Goal: Task Accomplishment & Management: Manage account settings

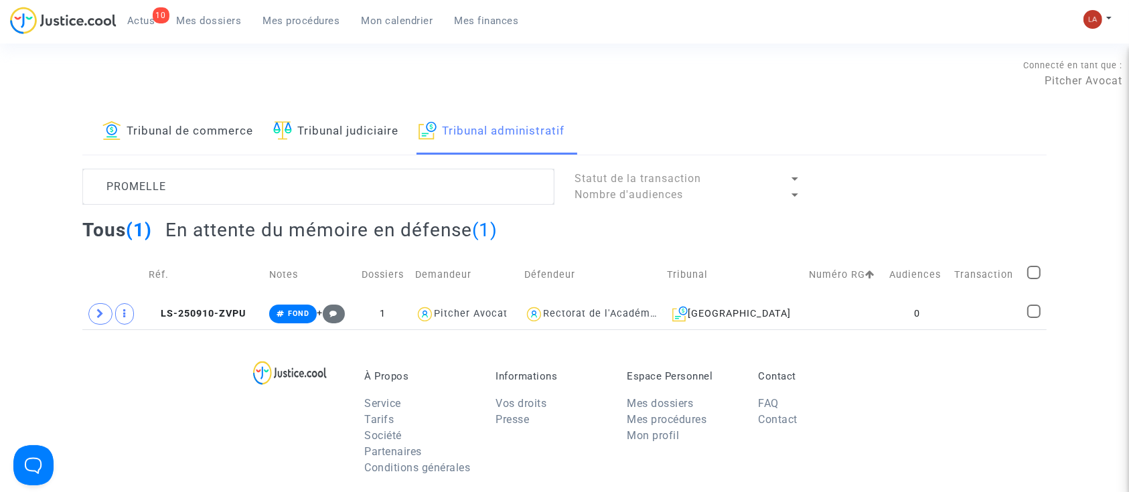
click at [211, 331] on div "À Propos Service Tarifs Société Partenaires Conditions générales Informations V…" at bounding box center [564, 416] width 964 height 173
click at [208, 314] on span "LS-250910-ZVPU" at bounding box center [197, 313] width 97 height 11
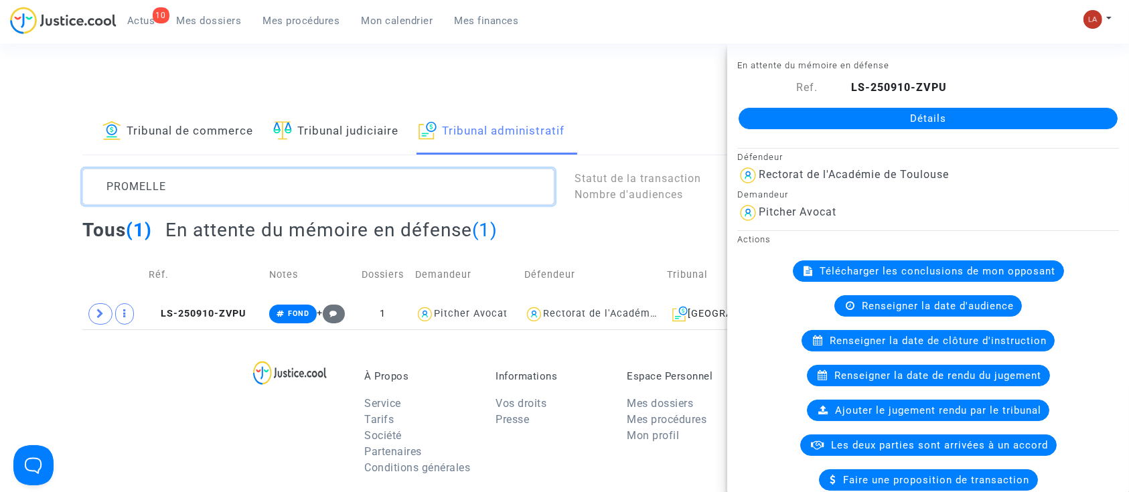
click at [156, 188] on textarea at bounding box center [318, 187] width 472 height 36
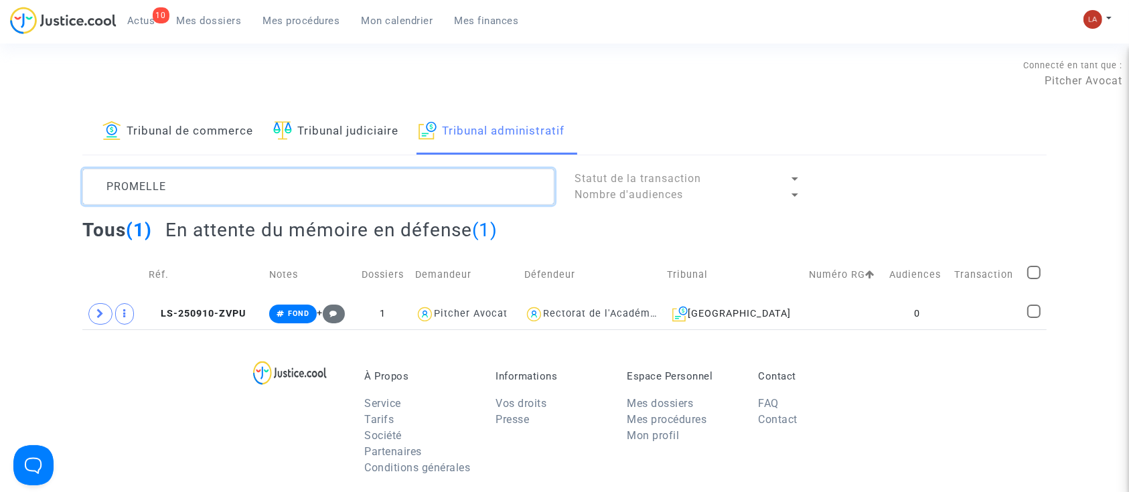
click at [156, 188] on textarea at bounding box center [318, 187] width 472 height 36
paste textarea "MAROKI"
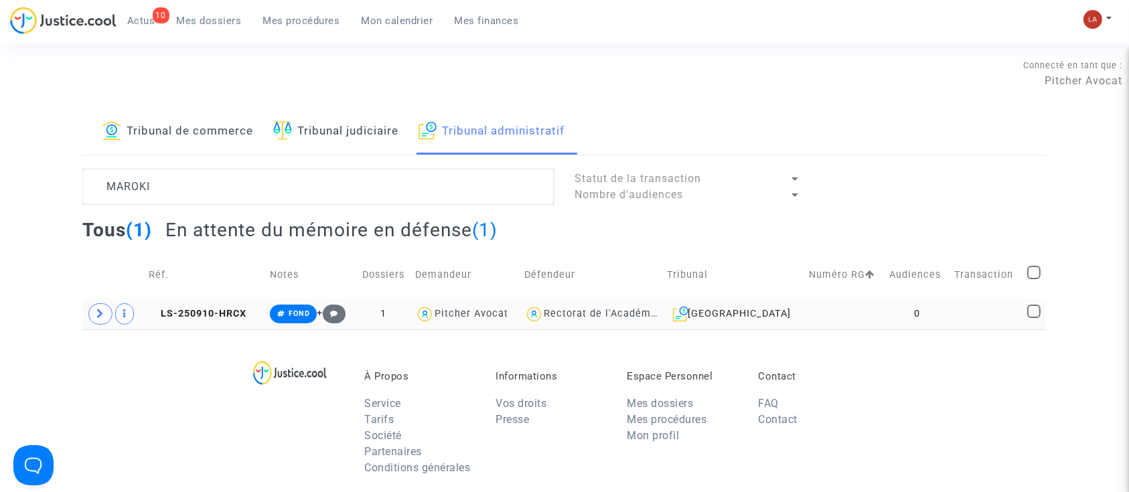
click at [181, 304] on td "LS-250910-HRCX" at bounding box center [204, 314] width 121 height 31
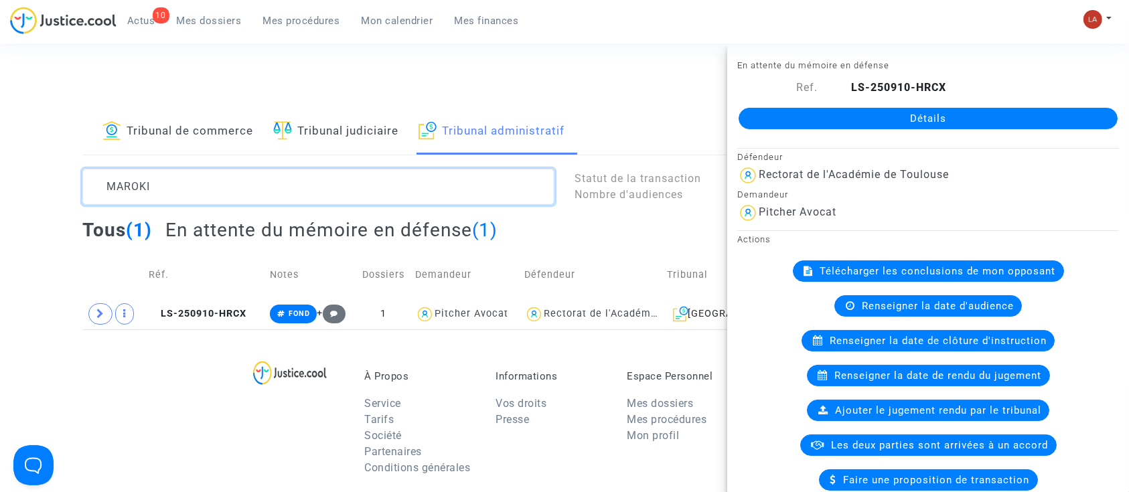
click at [159, 179] on textarea at bounding box center [318, 187] width 472 height 36
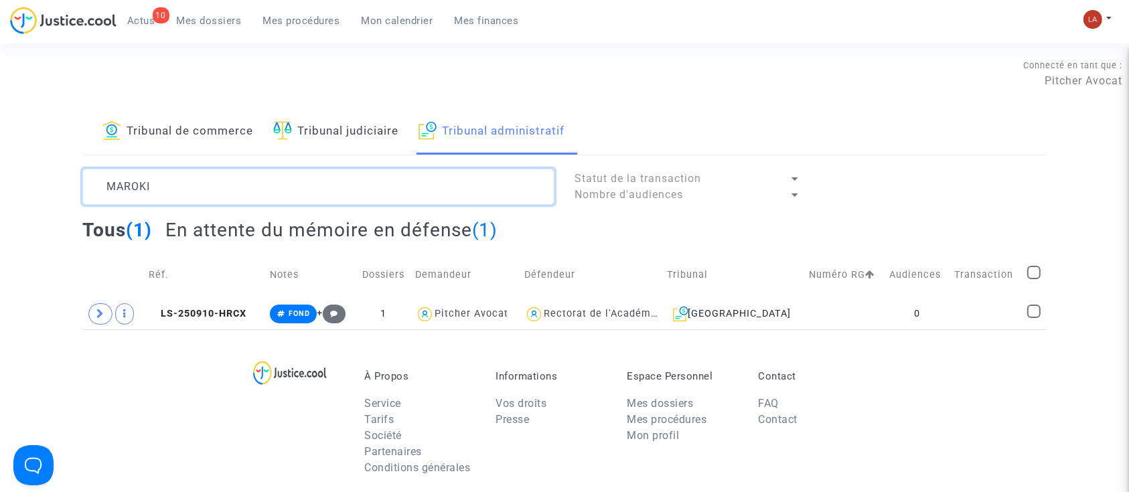
click at [158, 179] on textarea at bounding box center [318, 187] width 472 height 36
click at [163, 181] on textarea at bounding box center [318, 187] width 472 height 36
paste textarea "2404407"
click at [137, 187] on textarea at bounding box center [318, 187] width 472 height 36
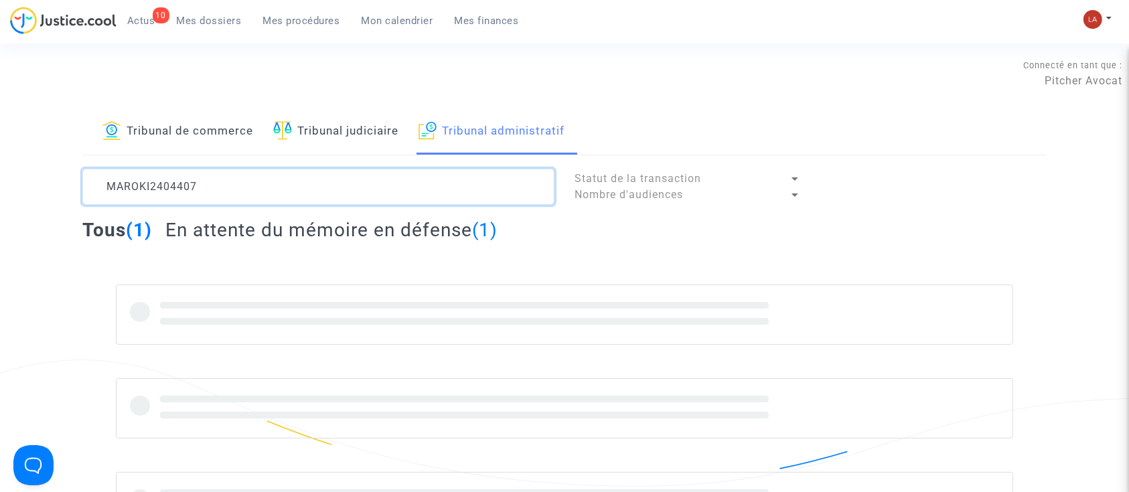
click at [137, 186] on textarea at bounding box center [318, 187] width 472 height 36
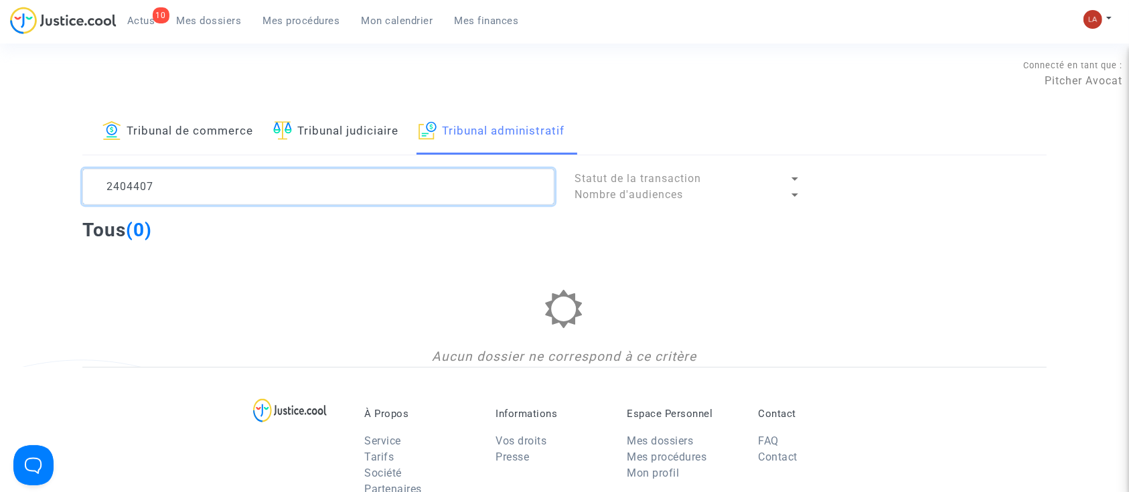
type textarea "2404407"
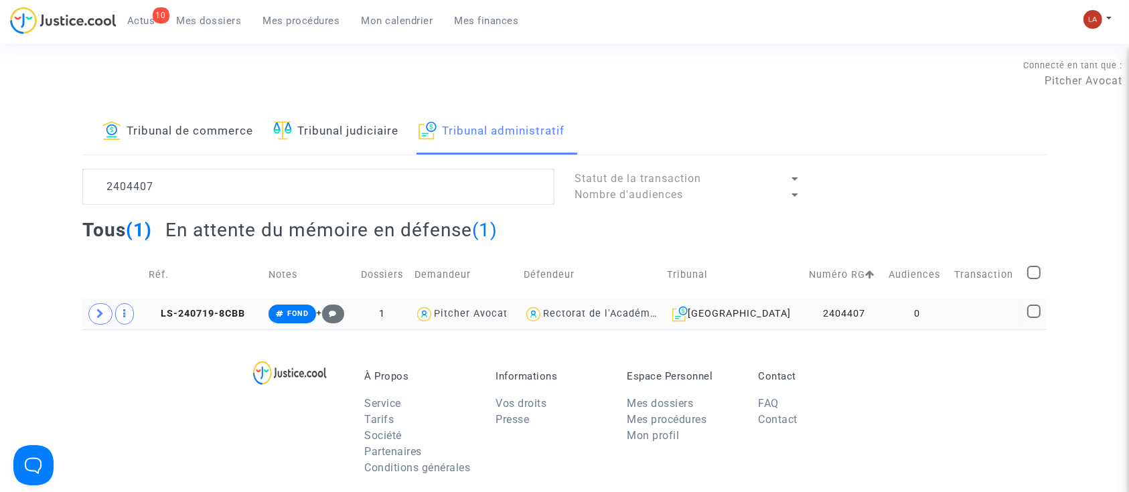
click at [194, 306] on td "LS-240719-8CBB" at bounding box center [204, 314] width 120 height 31
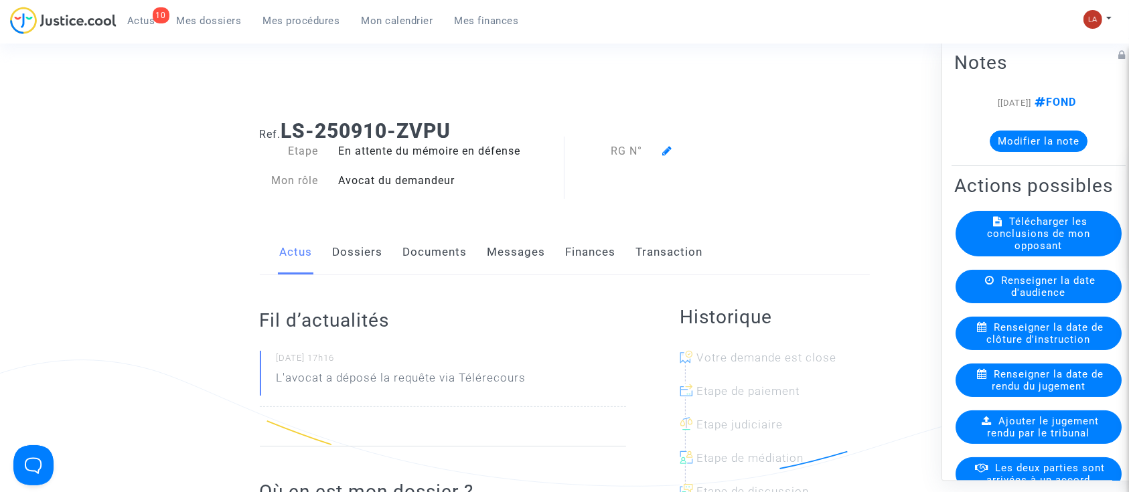
click at [661, 145] on div at bounding box center [739, 151] width 175 height 16
click at [667, 153] on icon at bounding box center [667, 150] width 10 height 11
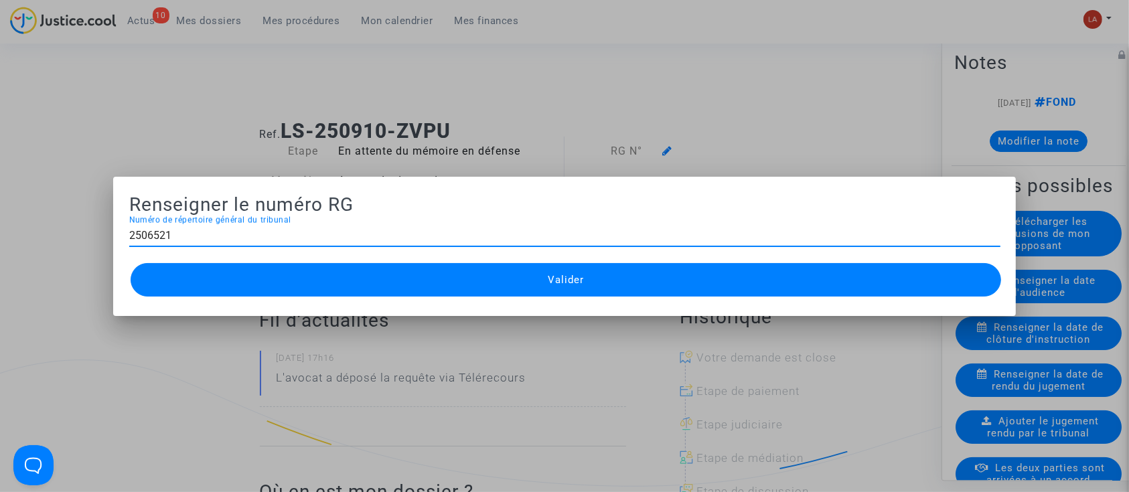
type input "2506521"
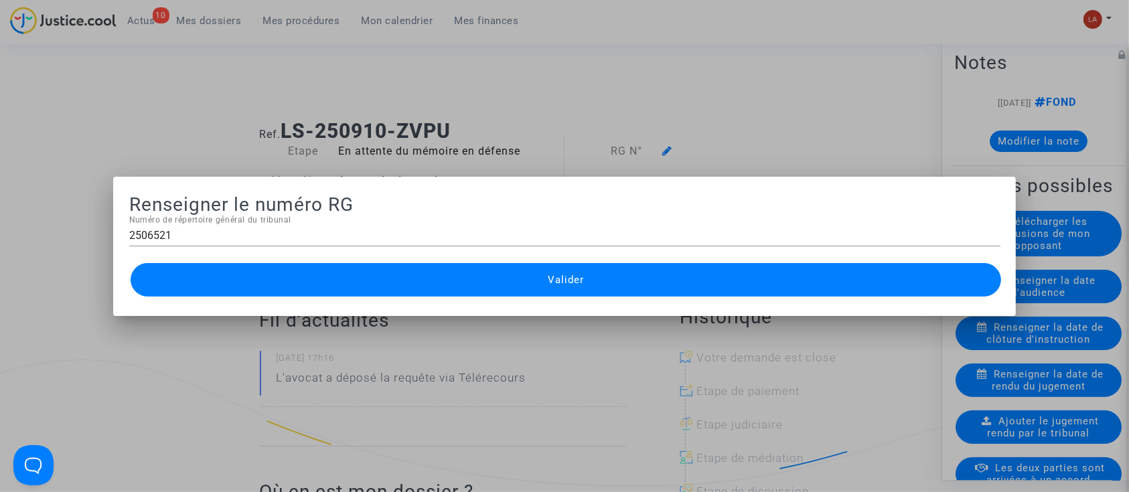
click at [490, 291] on button "Valider" at bounding box center [566, 279] width 871 height 33
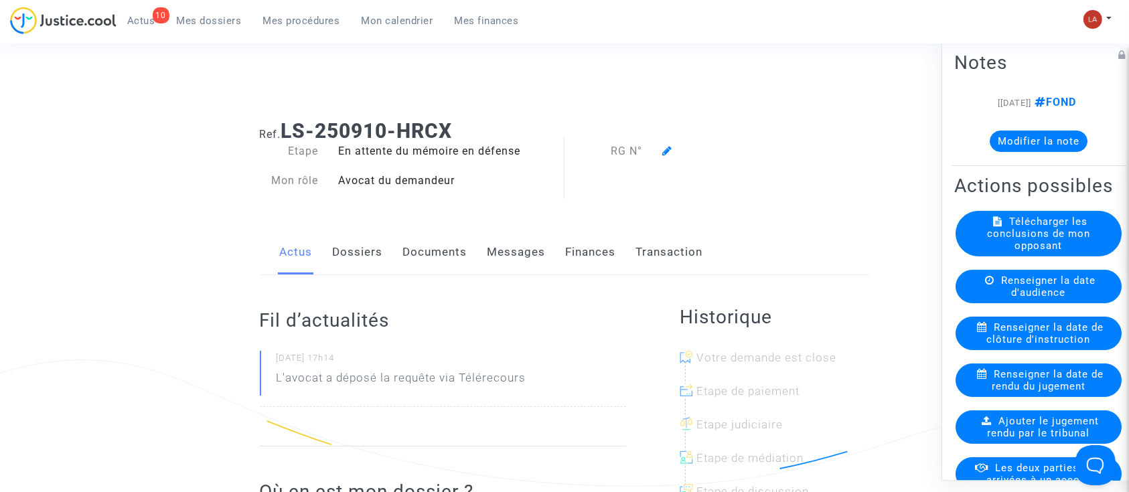
drag, startPoint x: 659, startPoint y: 143, endPoint x: 668, endPoint y: 153, distance: 13.3
click at [659, 146] on div at bounding box center [739, 151] width 175 height 16
click at [668, 153] on icon at bounding box center [667, 150] width 10 height 11
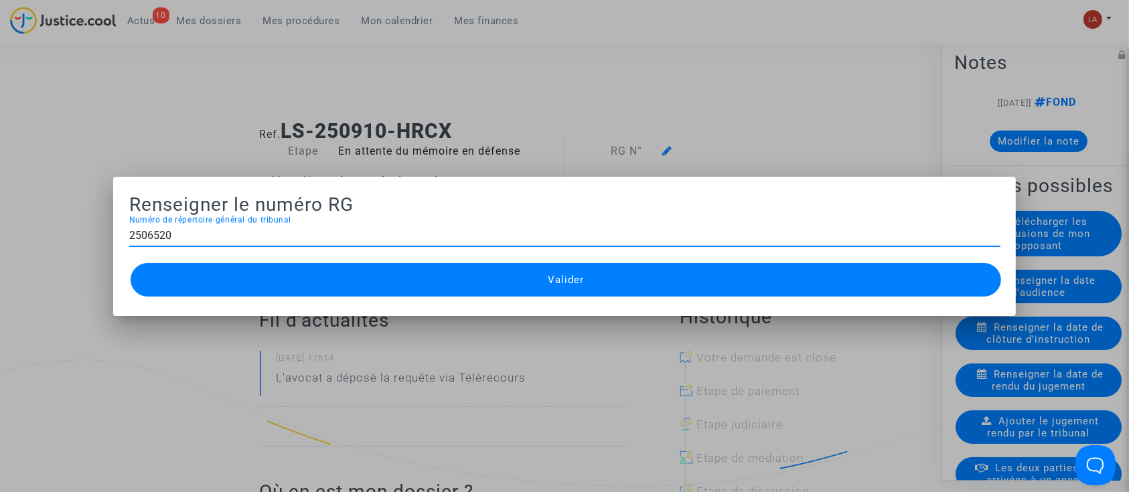
type input "2506520"
click at [488, 289] on button "Valider" at bounding box center [566, 279] width 871 height 33
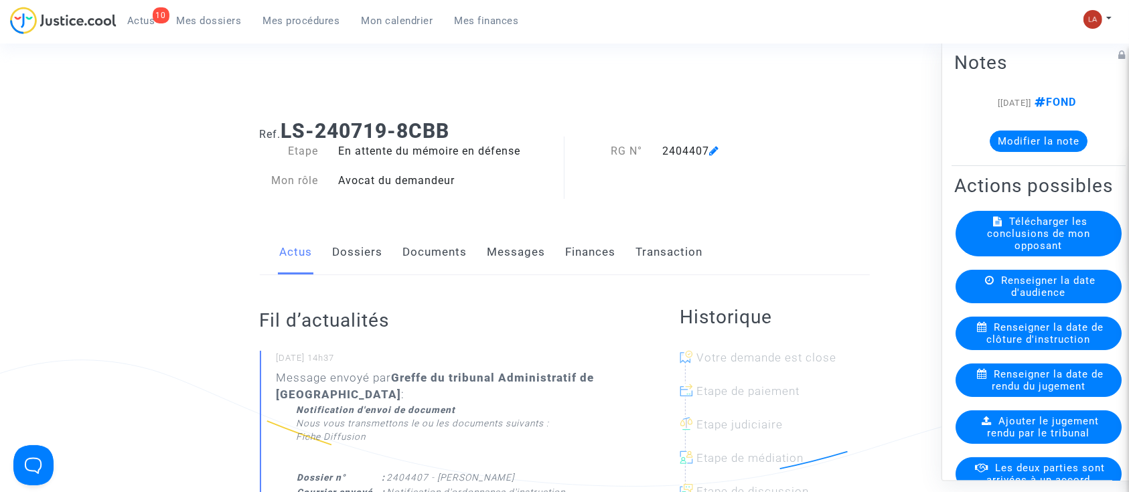
click at [436, 249] on link "Documents" at bounding box center [435, 252] width 64 height 44
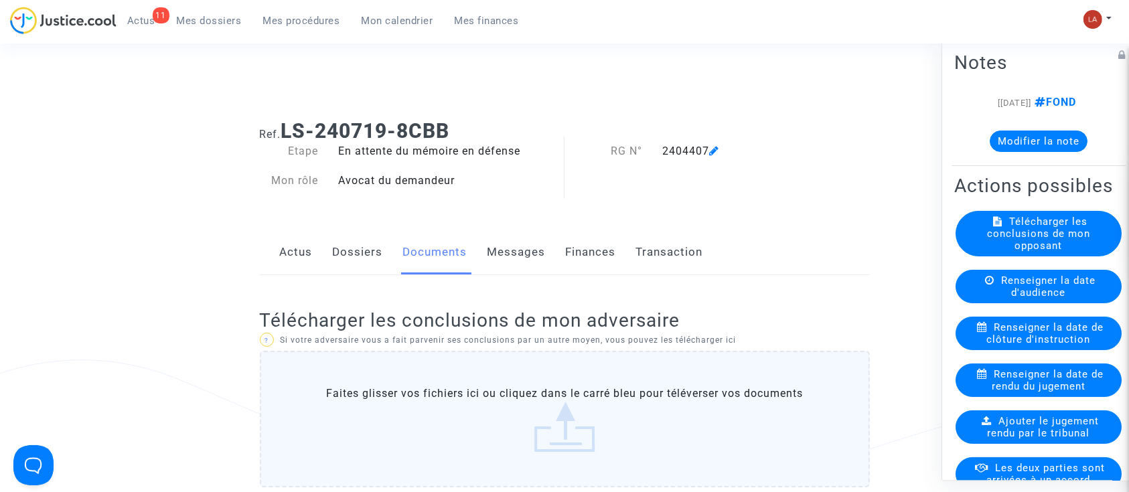
click at [1053, 346] on span "Renseigner la date de clôture d'instruction" at bounding box center [1045, 333] width 117 height 24
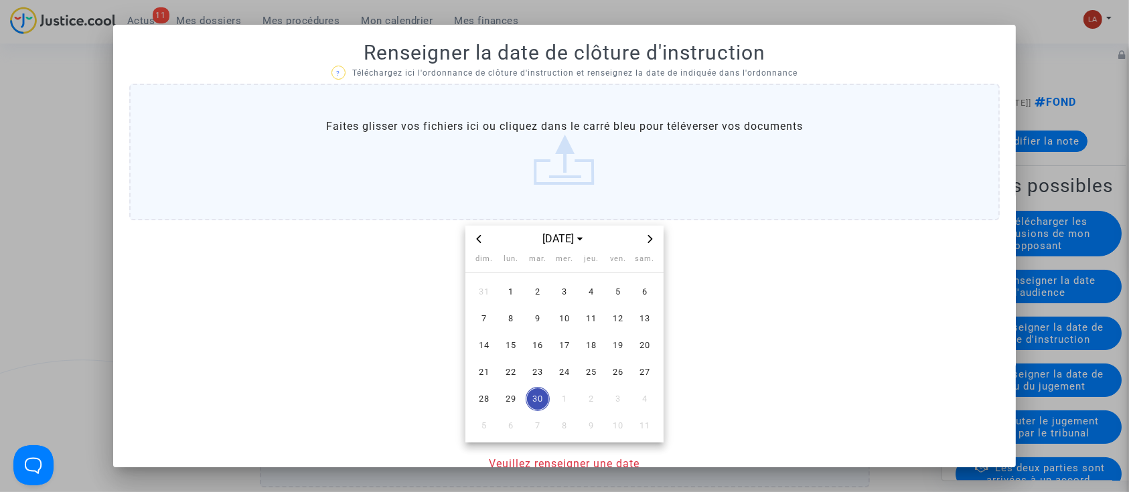
click at [650, 238] on span "Next month" at bounding box center [650, 239] width 16 height 16
click at [557, 388] on span "29" at bounding box center [565, 399] width 24 height 24
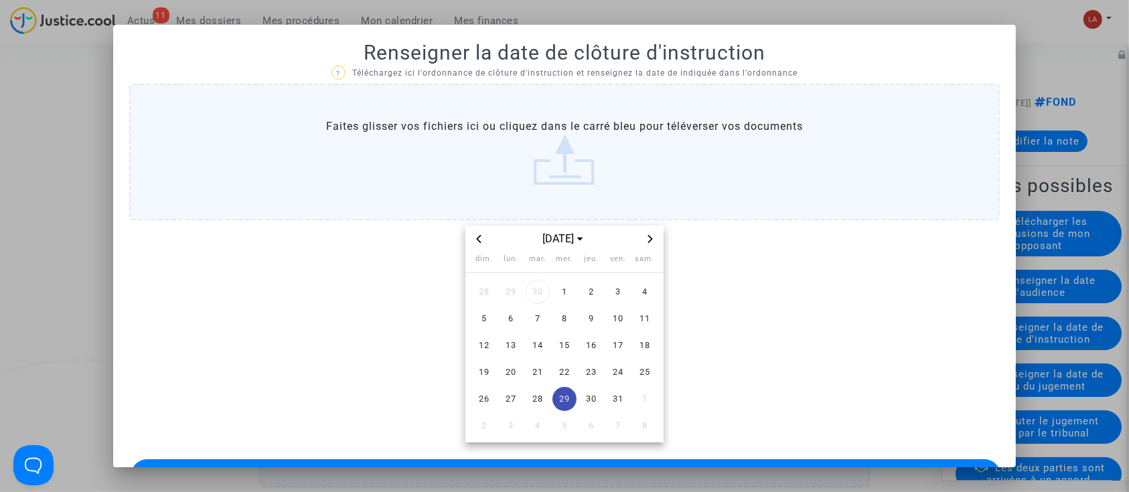
scroll to position [44, 0]
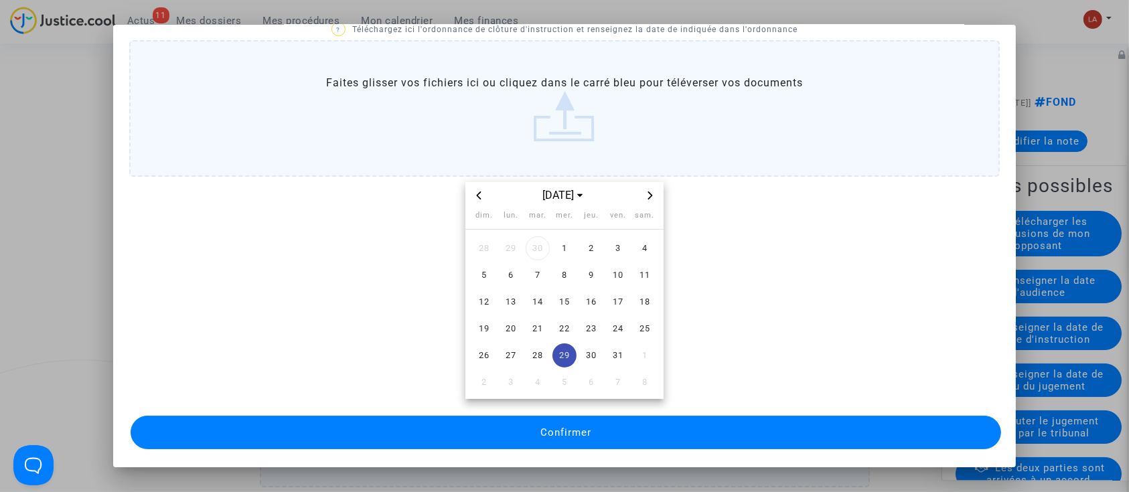
click at [743, 421] on button "Confirmer" at bounding box center [566, 432] width 871 height 33
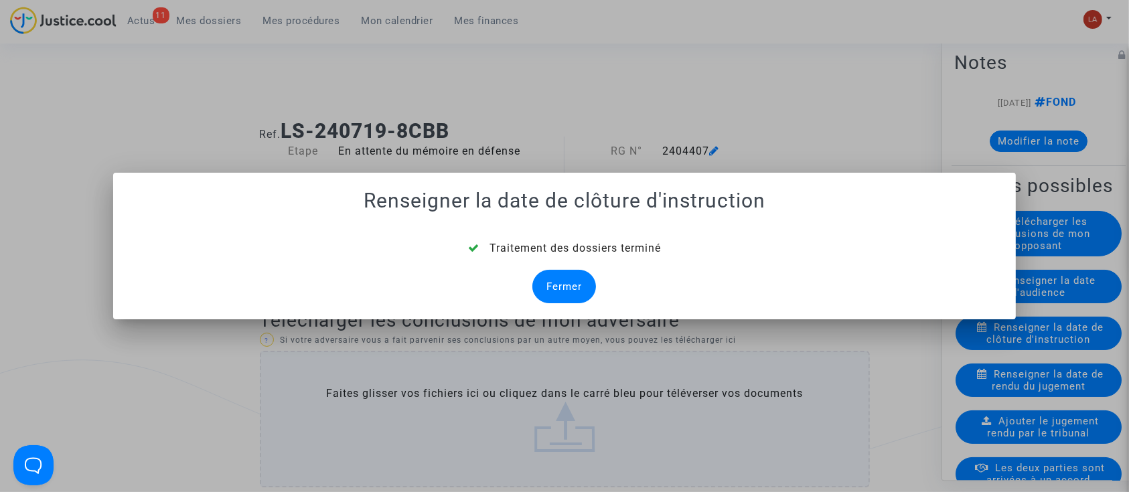
click at [520, 282] on div "Traitement des dossiers terminé Fermer" at bounding box center [564, 271] width 871 height 63
click at [579, 285] on div "Fermer" at bounding box center [564, 286] width 64 height 33
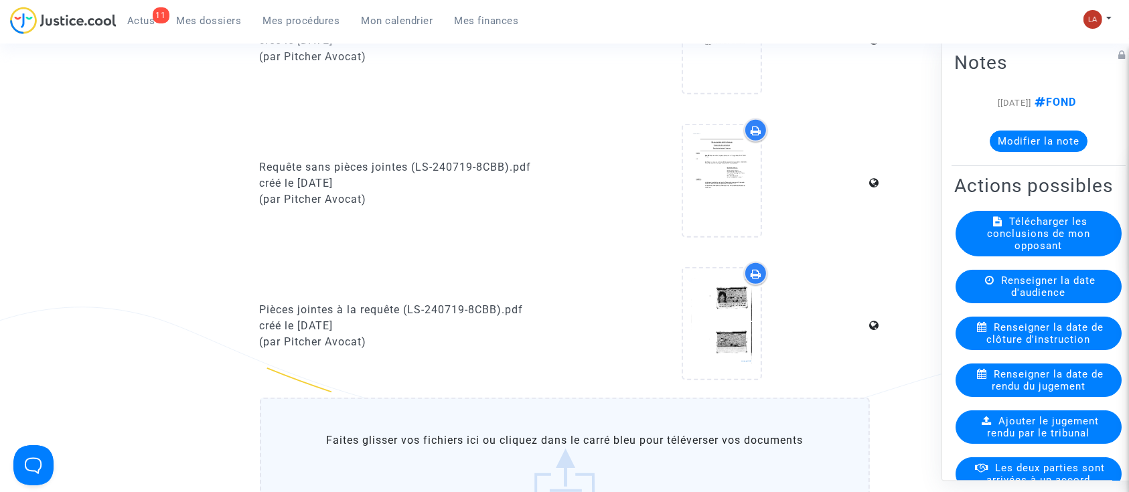
scroll to position [714, 0]
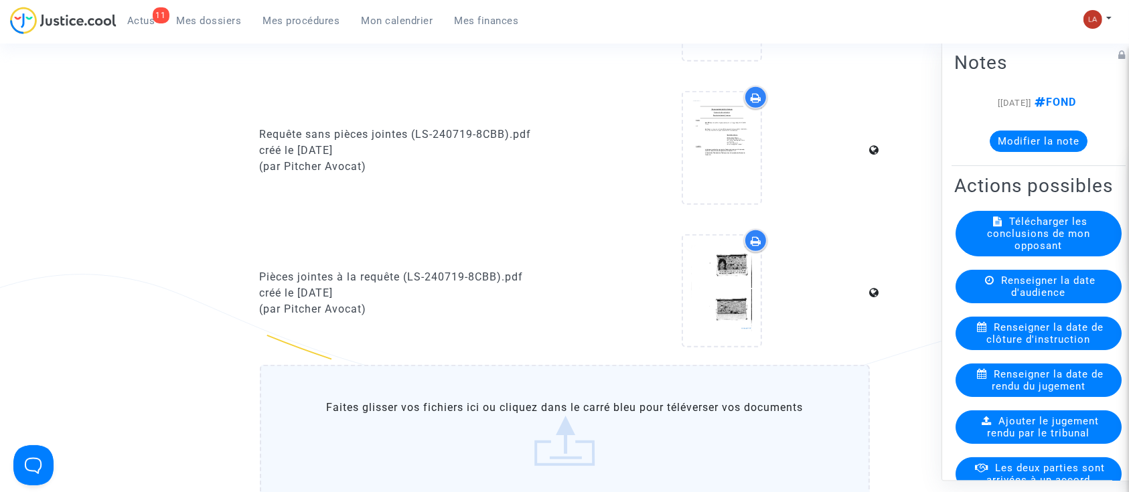
click at [486, 381] on label "Faites glisser vos fichiers ici ou cliquez dans le carré bleu pour téléverser v…" at bounding box center [565, 433] width 610 height 137
click at [0, 0] on input "Faites glisser vos fichiers ici ou cliquez dans le carré bleu pour téléverser v…" at bounding box center [0, 0] width 0 height 0
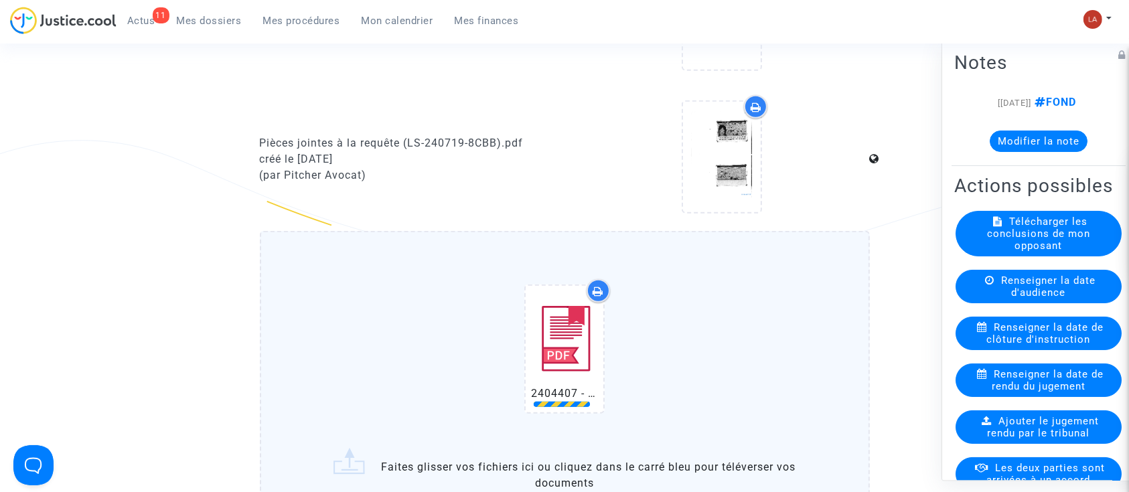
scroll to position [1072, 0]
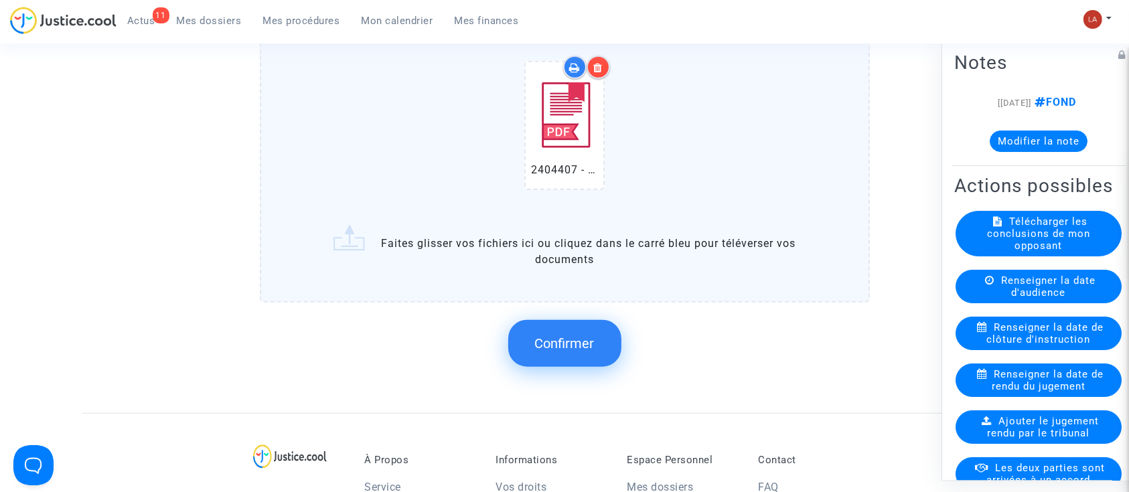
click at [546, 331] on button "Confirmer" at bounding box center [564, 343] width 113 height 47
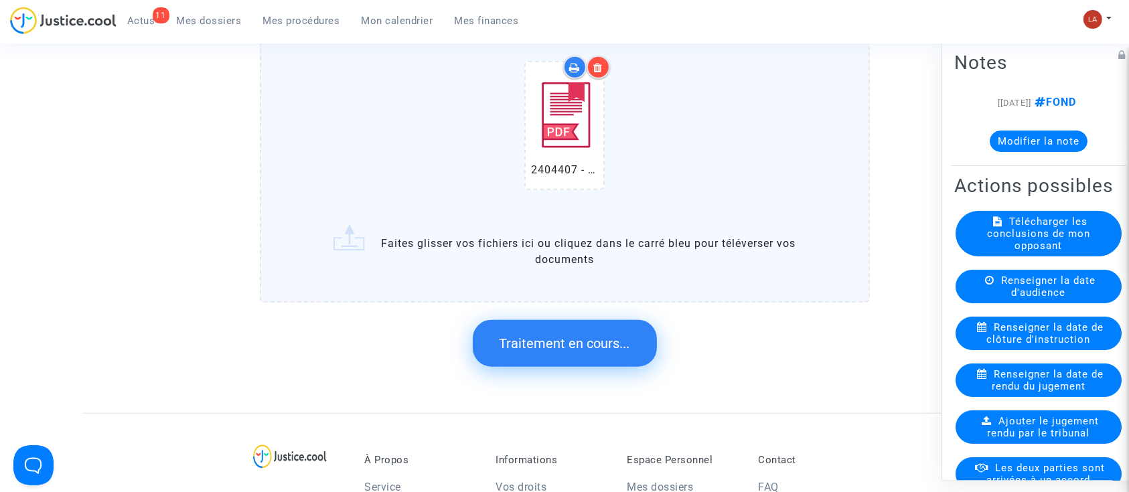
scroll to position [0, 0]
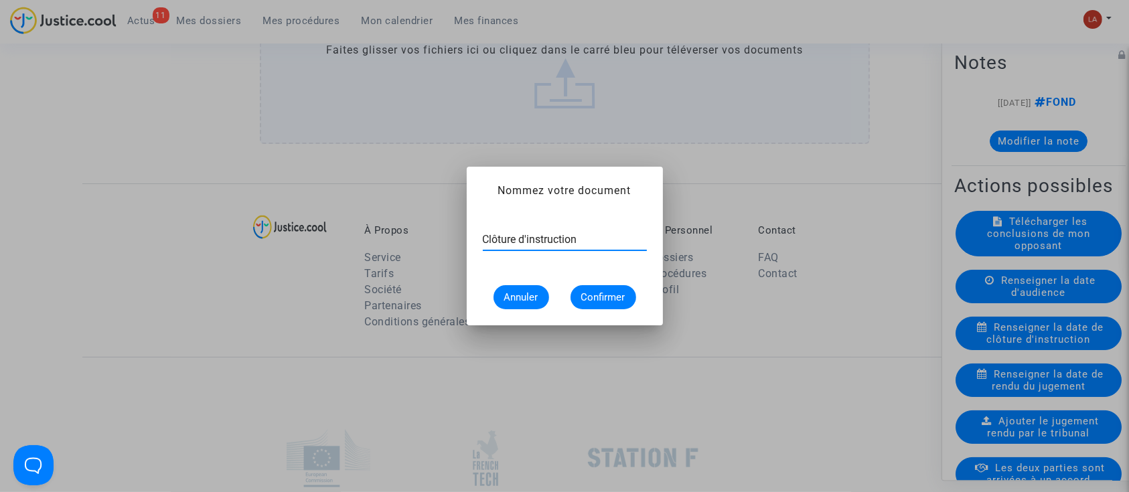
type input "Clôture d'instruction"
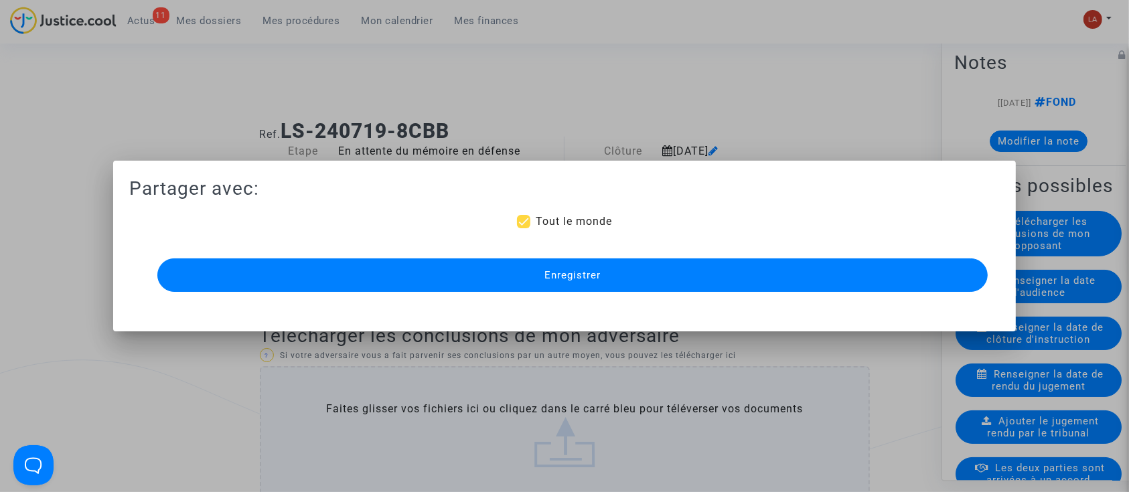
scroll to position [1072, 0]
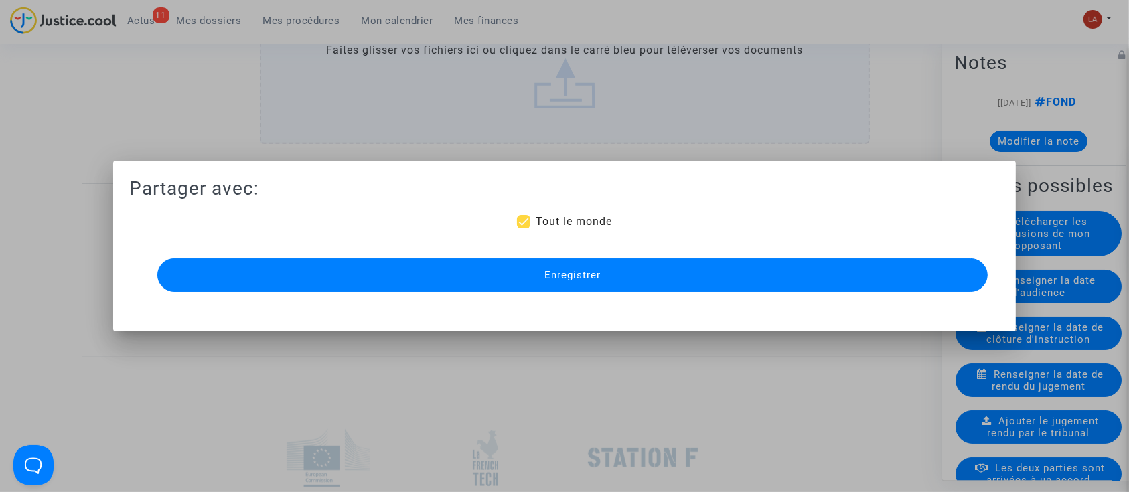
click at [644, 282] on button "Enregistrer" at bounding box center [572, 275] width 831 height 33
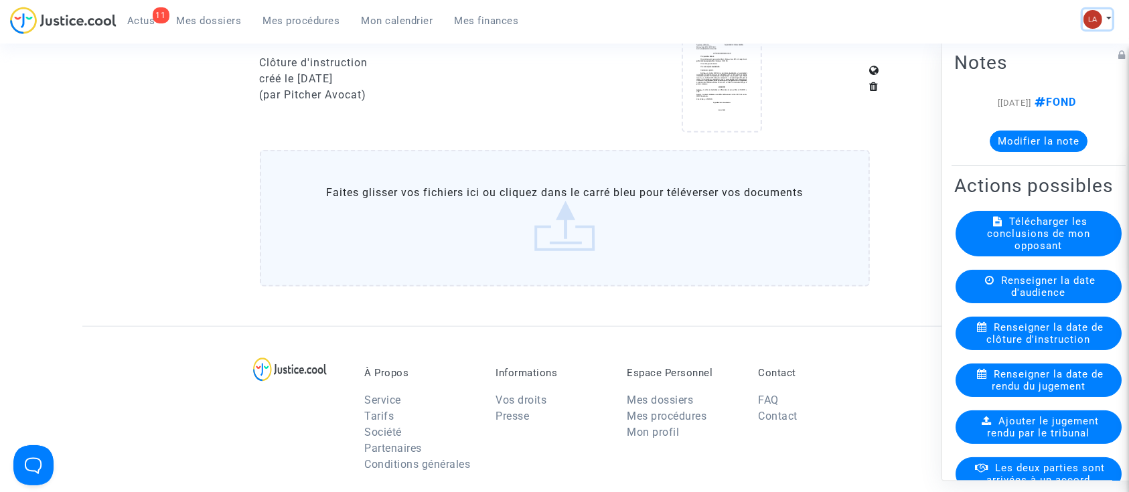
click at [1092, 17] on img at bounding box center [1093, 19] width 19 height 19
click at [1034, 70] on link "Changer de compte" at bounding box center [1043, 68] width 135 height 21
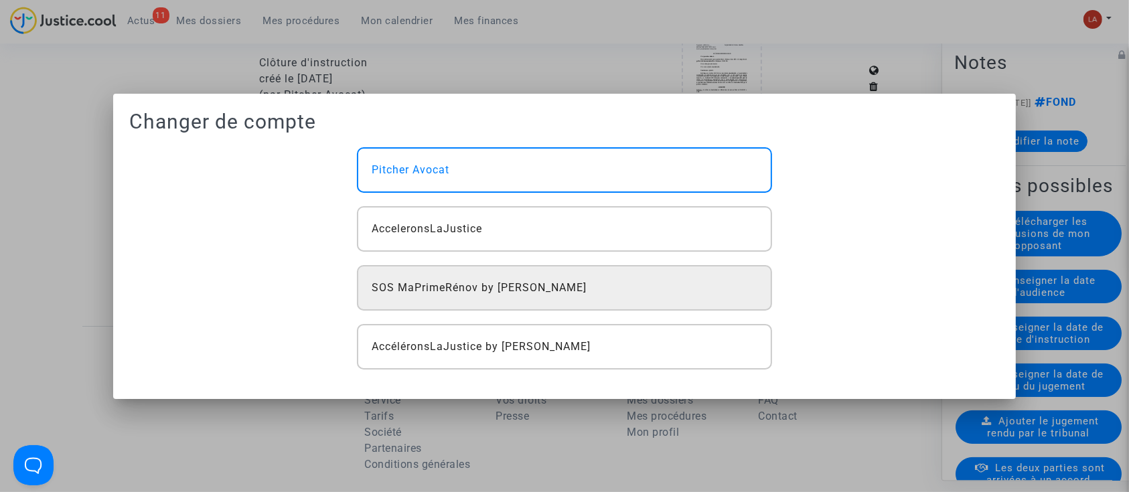
click at [476, 301] on div "SOS MaPrimeRénov by [PERSON_NAME]" at bounding box center [564, 288] width 415 height 46
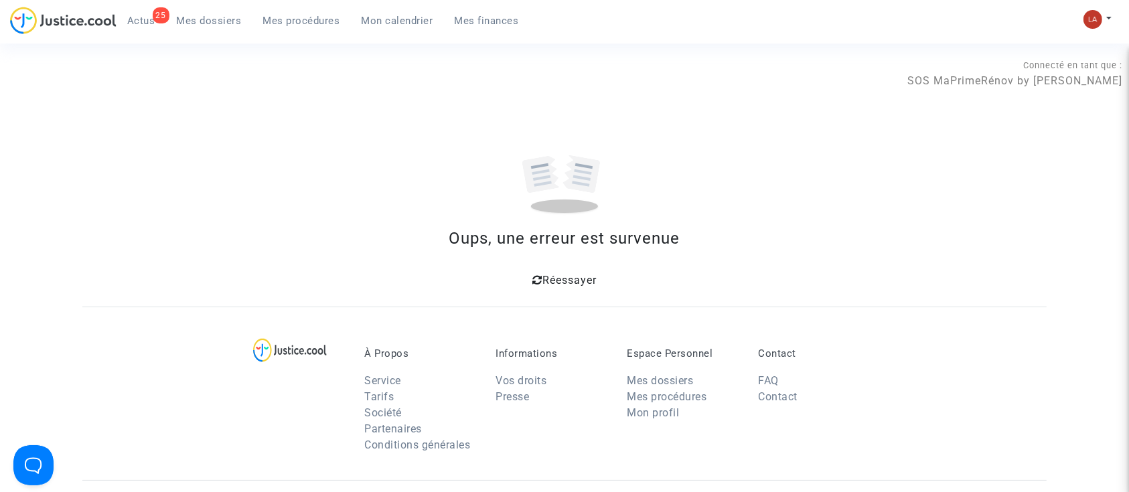
drag, startPoint x: 544, startPoint y: 276, endPoint x: 544, endPoint y: 260, distance: 16.1
click at [544, 276] on span "Réessayer" at bounding box center [569, 280] width 54 height 13
